Goal: Feedback & Contribution: Contribute content

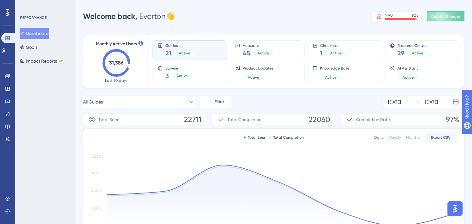
click at [287, 18] on div "Welcome back, Everton 👋 MAU 92 % Click to see add-on and upgrade options Publis…" at bounding box center [274, 16] width 382 height 13
click at [8, 127] on icon at bounding box center [7, 126] width 5 height 5
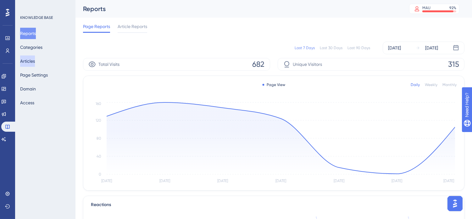
click at [32, 61] on button "Articles" at bounding box center [27, 60] width 15 height 11
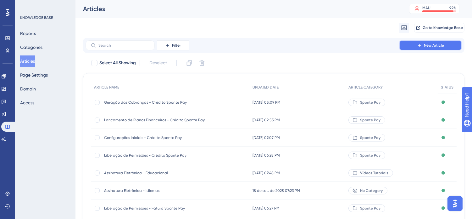
click at [438, 49] on button "New Article" at bounding box center [430, 45] width 63 height 10
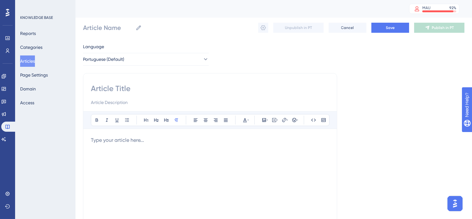
click at [146, 86] on input at bounding box center [210, 88] width 239 height 10
type input "Com"
type input "Compl"
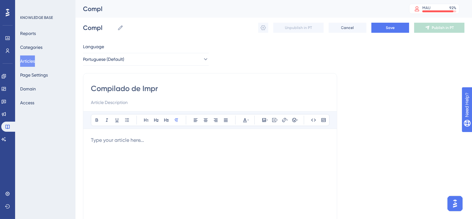
type input "Compilado de Imp"
type input "Compilado de Implementações"
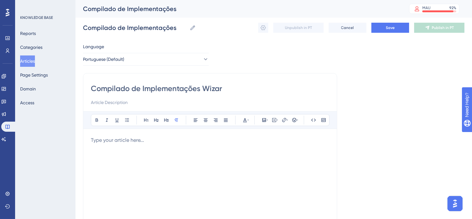
type input "Compilado de Implementações Wizard"
click at [181, 137] on p at bounding box center [210, 140] width 239 height 8
click at [206, 87] on input "Compilado de Implementações Wizard" at bounding box center [210, 88] width 239 height 10
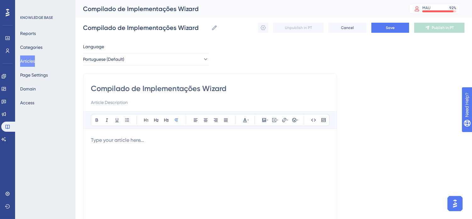
click at [206, 87] on input "Compilado de Implementações Wizard" at bounding box center [210, 88] width 239 height 10
click at [271, 143] on p at bounding box center [210, 140] width 239 height 8
